Goal: Transaction & Acquisition: Purchase product/service

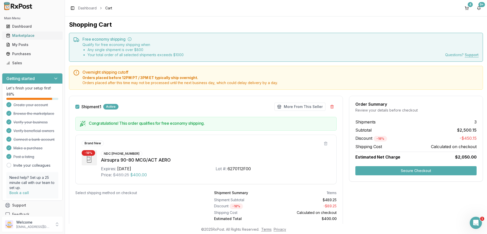
click at [18, 34] on div "Marketplace" at bounding box center [32, 35] width 53 height 5
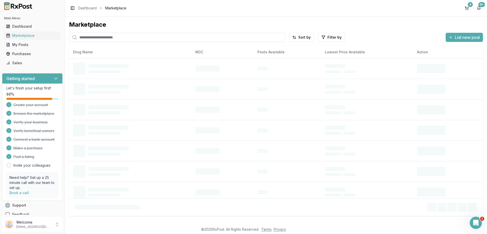
click at [115, 38] on input "search" at bounding box center [177, 37] width 216 height 9
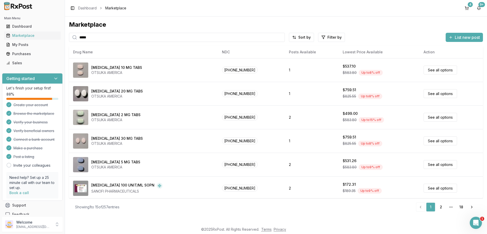
scroll to position [214, 0]
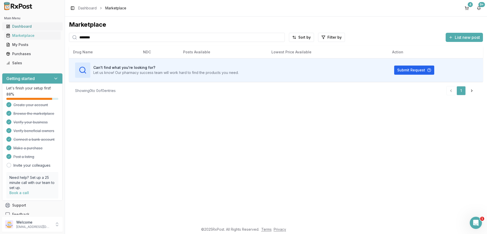
drag, startPoint x: 45, startPoint y: 30, endPoint x: 19, endPoint y: 26, distance: 26.6
click at [69, 33] on input "********" at bounding box center [177, 37] width 216 height 9
drag, startPoint x: 107, startPoint y: 39, endPoint x: 30, endPoint y: 28, distance: 78.0
click at [69, 33] on input "********" at bounding box center [177, 37] width 216 height 9
type input "*******"
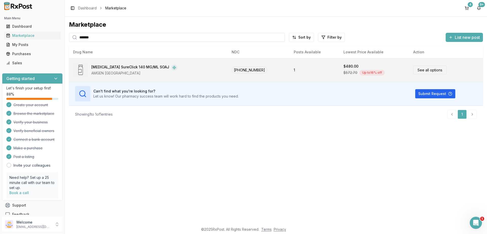
click at [419, 69] on link "See all options" at bounding box center [429, 69] width 33 height 9
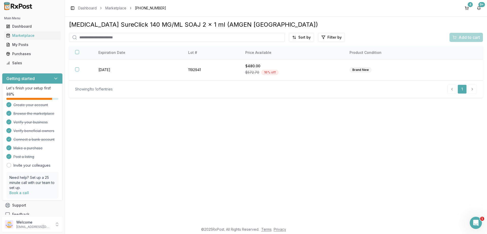
click at [77, 53] on button "button" at bounding box center [77, 52] width 4 height 4
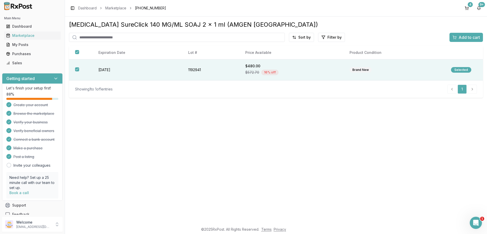
click at [466, 35] on span "Add to cart" at bounding box center [469, 37] width 21 height 6
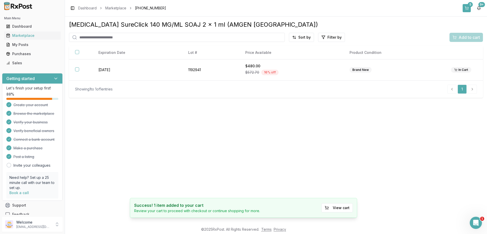
click at [470, 6] on div "5" at bounding box center [470, 4] width 5 height 5
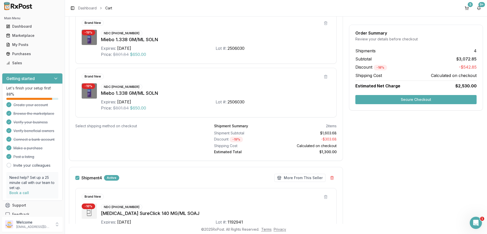
scroll to position [335, 0]
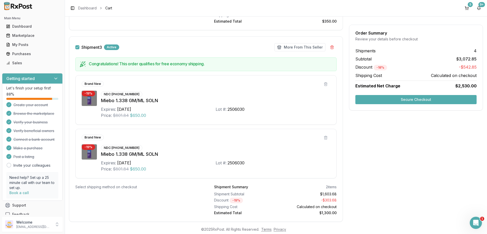
click at [79, 49] on button "Shipment 3" at bounding box center [77, 47] width 4 height 4
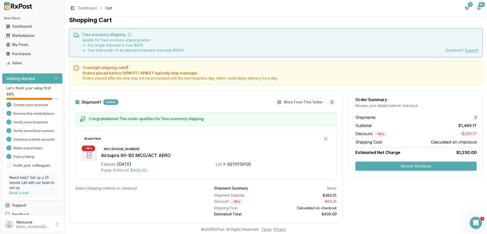
scroll to position [0, 0]
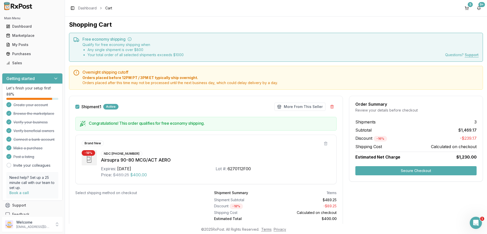
click at [418, 169] on button "Secure Checkout" at bounding box center [415, 170] width 121 height 9
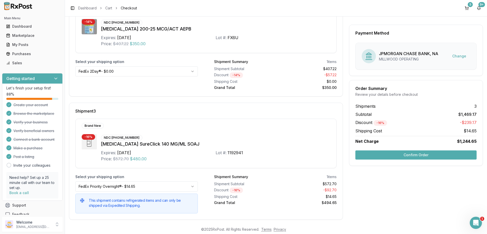
scroll to position [224, 0]
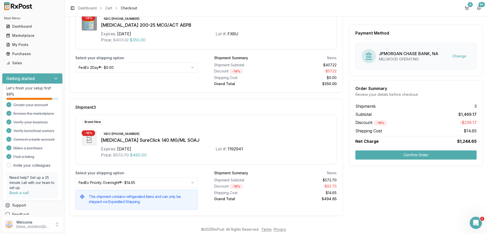
click at [421, 152] on button "Confirm Order" at bounding box center [415, 154] width 121 height 9
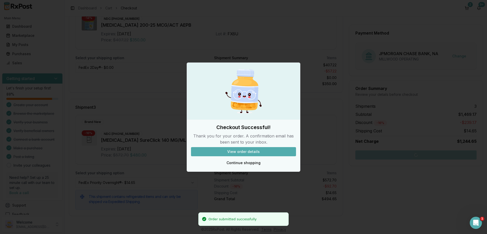
click at [246, 151] on button "View order details" at bounding box center [243, 151] width 105 height 9
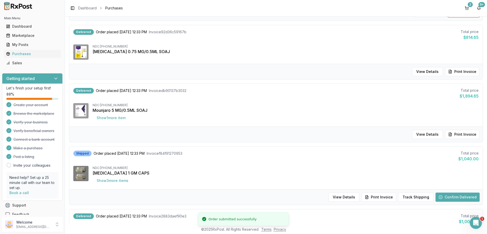
scroll to position [18, 0]
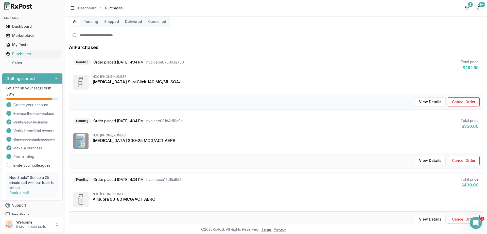
click at [89, 20] on button "Pending" at bounding box center [90, 22] width 21 height 8
click at [22, 35] on div "Marketplace" at bounding box center [32, 35] width 53 height 5
